Goal: Obtain resource: Download file/media

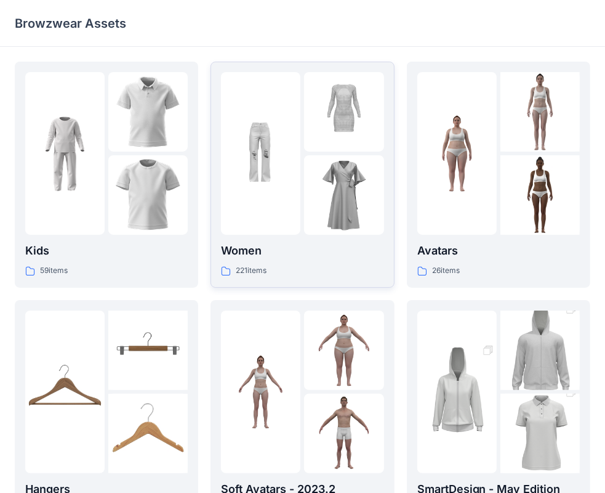
click at [281, 219] on div at bounding box center [260, 153] width 79 height 163
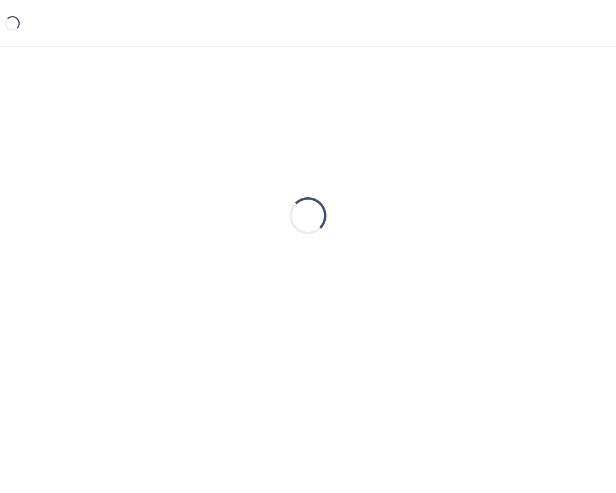
click at [281, 219] on div "Loading..." at bounding box center [308, 216] width 586 height 308
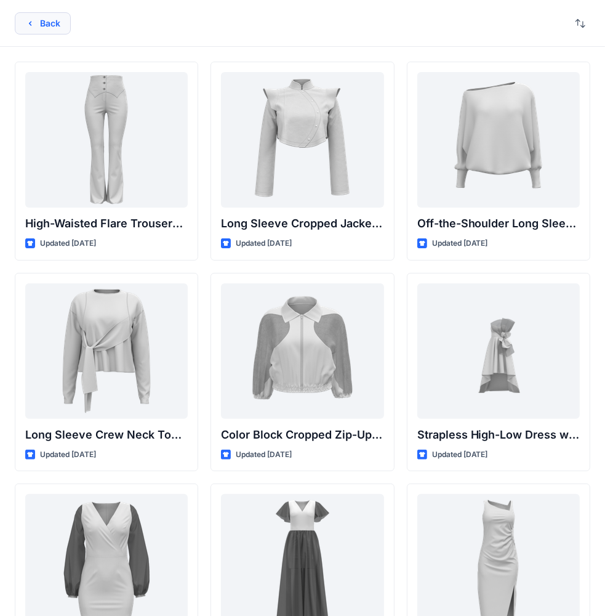
click at [36, 30] on button "Back" at bounding box center [43, 23] width 56 height 22
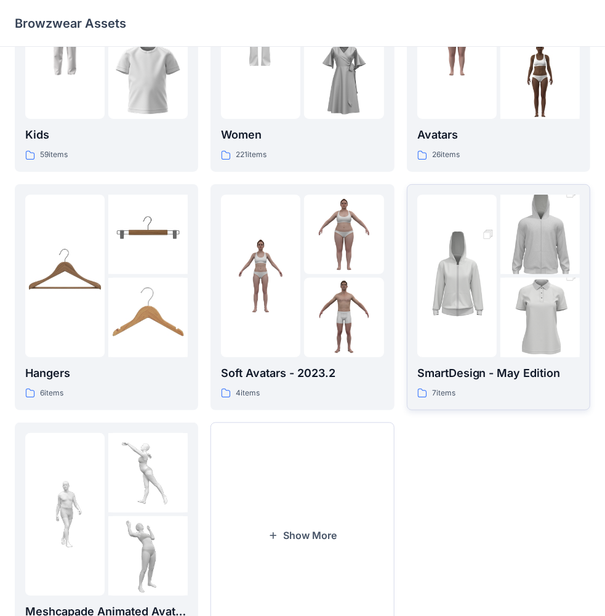
scroll to position [182, 0]
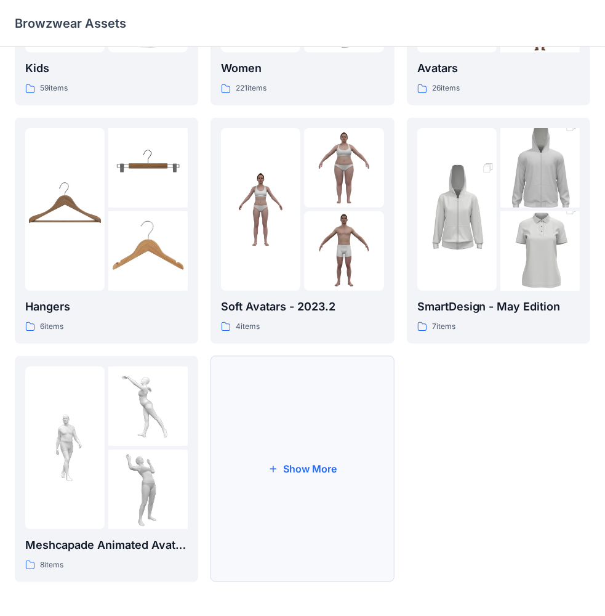
click at [290, 424] on button "Show More" at bounding box center [303, 469] width 184 height 226
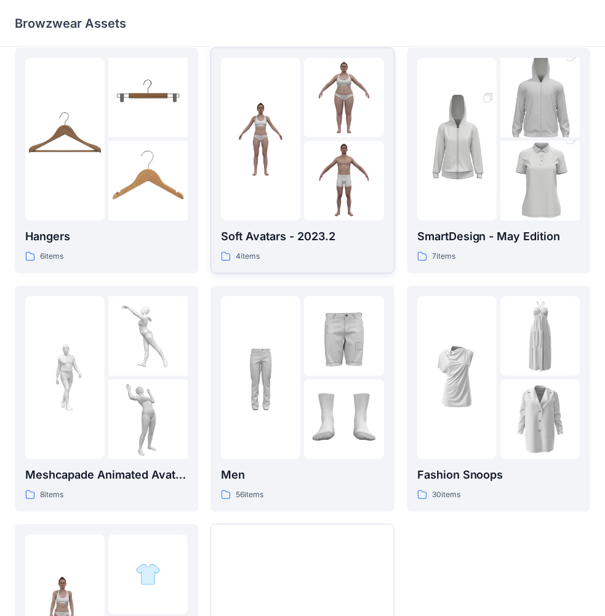
scroll to position [0, 0]
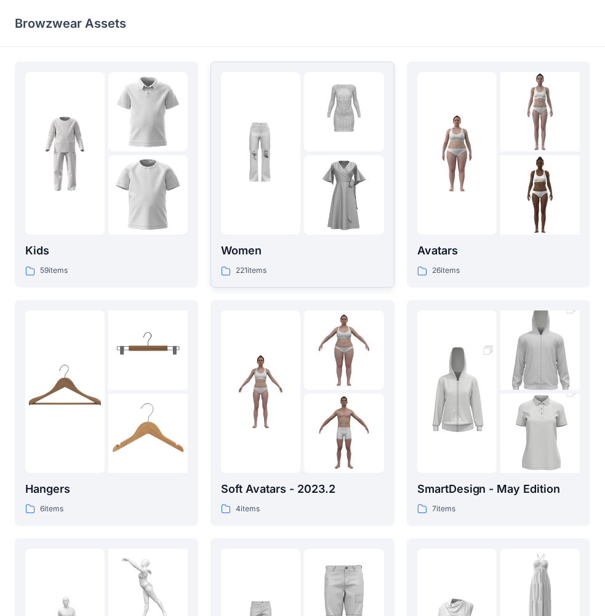
click at [302, 203] on div at bounding box center [302, 153] width 163 height 163
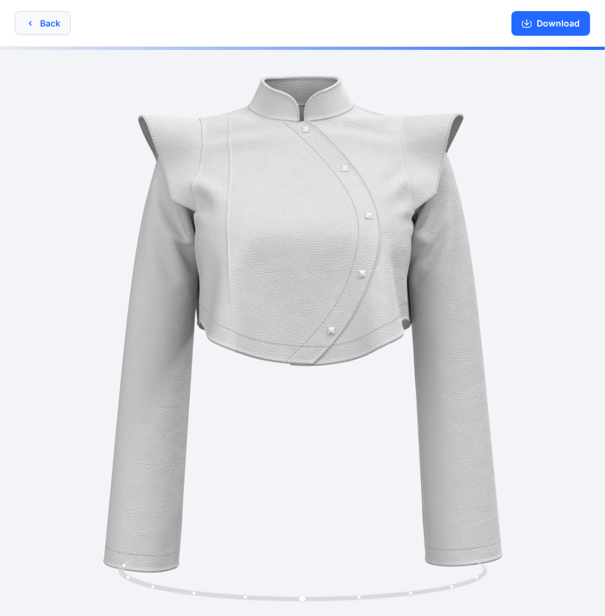
click at [51, 25] on button "Back" at bounding box center [43, 23] width 56 height 24
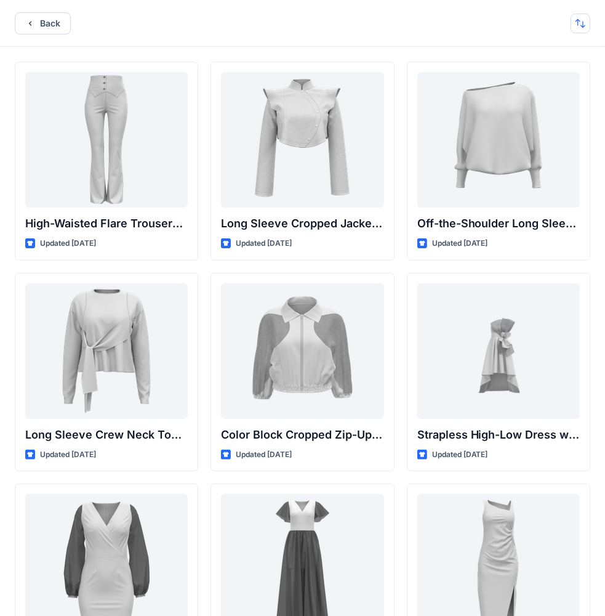
click at [584, 26] on button "button" at bounding box center [581, 24] width 20 height 20
click at [557, 84] on p "A to Z" at bounding box center [540, 82] width 78 height 13
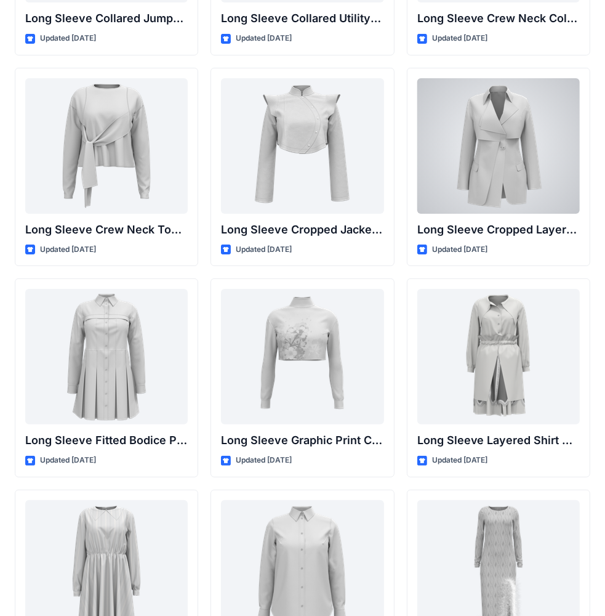
scroll to position [6132, 0]
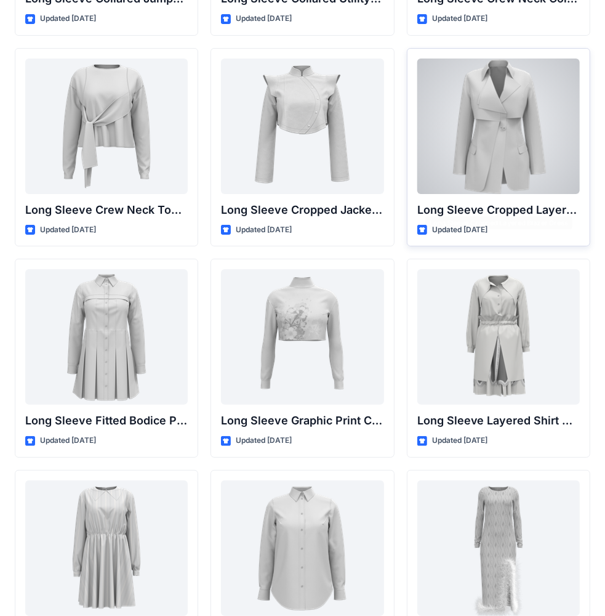
click at [520, 150] on div at bounding box center [499, 126] width 163 height 135
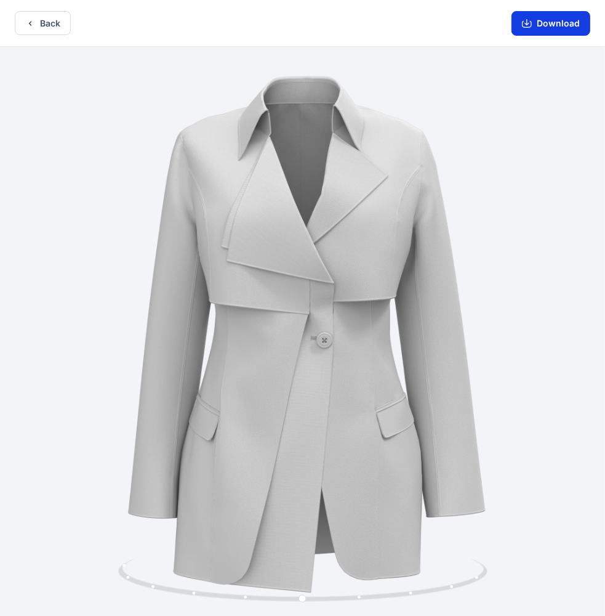
click at [559, 28] on button "Download" at bounding box center [551, 23] width 79 height 25
click at [535, 22] on button "Download" at bounding box center [551, 23] width 79 height 25
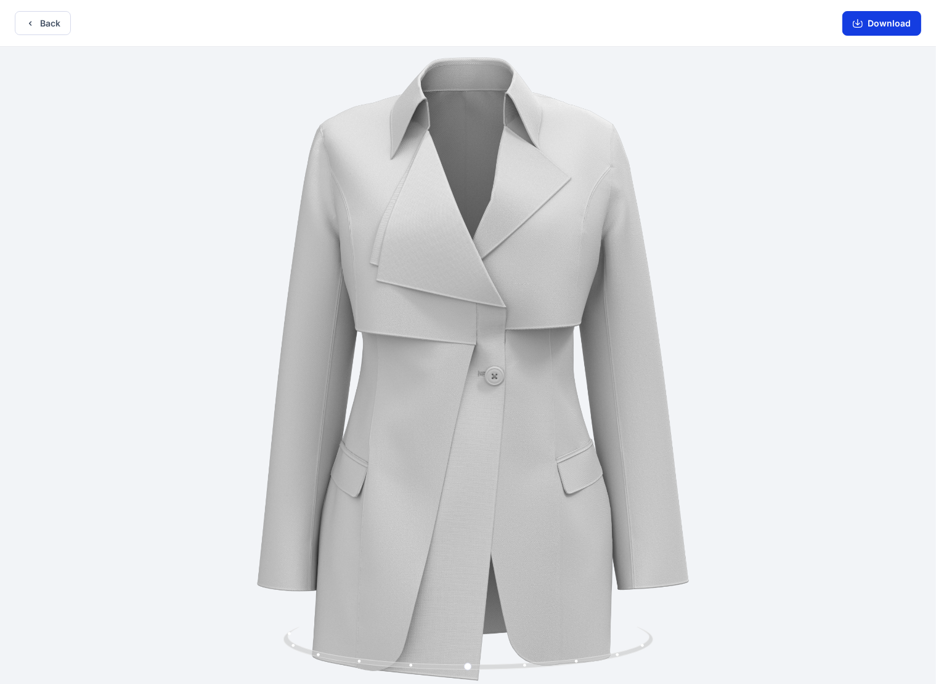
click at [615, 28] on button "Download" at bounding box center [881, 23] width 79 height 25
